Goal: Transaction & Acquisition: Purchase product/service

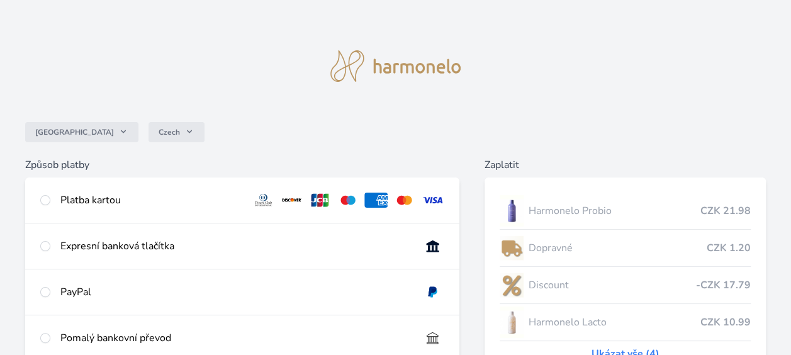
scroll to position [63, 0]
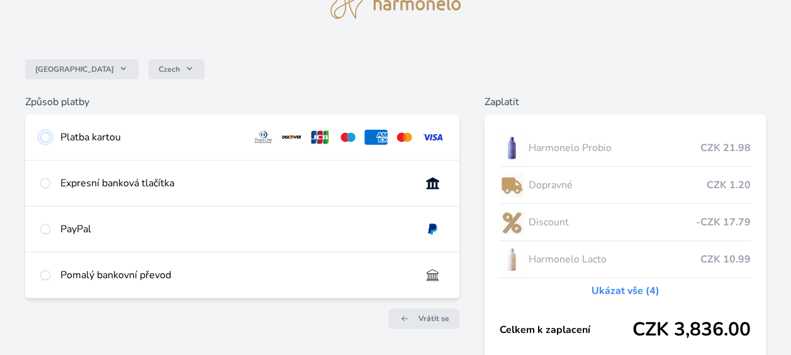
click at [46, 137] on input "radio" at bounding box center [45, 137] width 10 height 10
radio input "true"
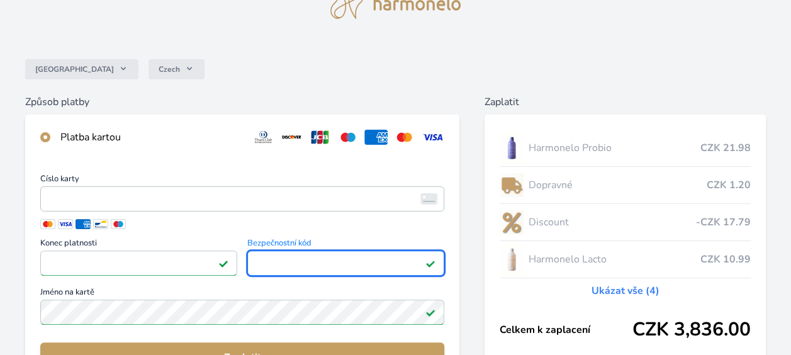
scroll to position [126, 0]
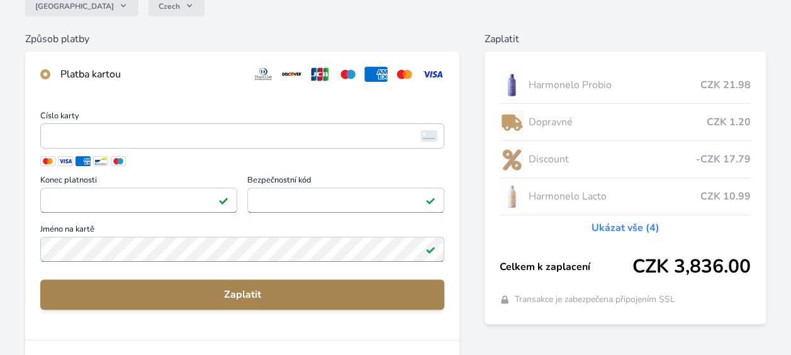
click at [266, 292] on span "Zaplatit" at bounding box center [242, 294] width 384 height 15
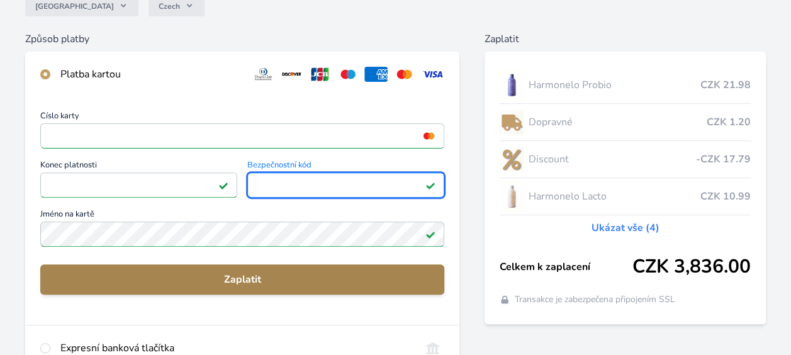
click at [194, 272] on span "Zaplatit" at bounding box center [242, 279] width 384 height 15
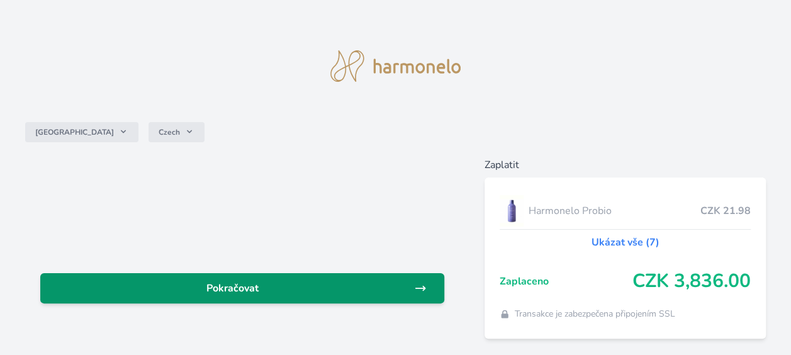
click at [251, 281] on span "Pokračovat" at bounding box center [232, 288] width 364 height 15
